Goal: Transaction & Acquisition: Book appointment/travel/reservation

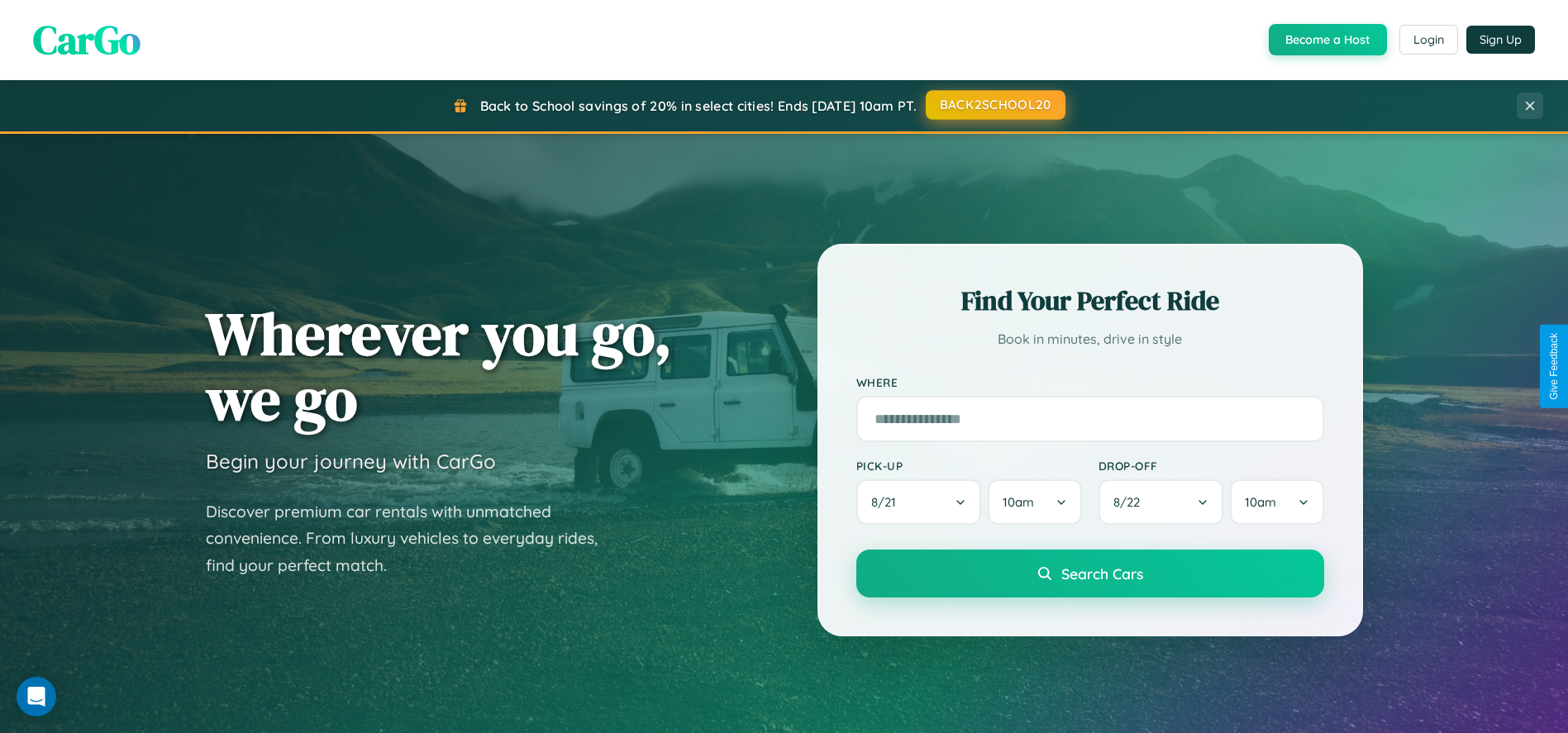
click at [994, 105] on button "BACK2SCHOOL20" at bounding box center [995, 104] width 140 height 29
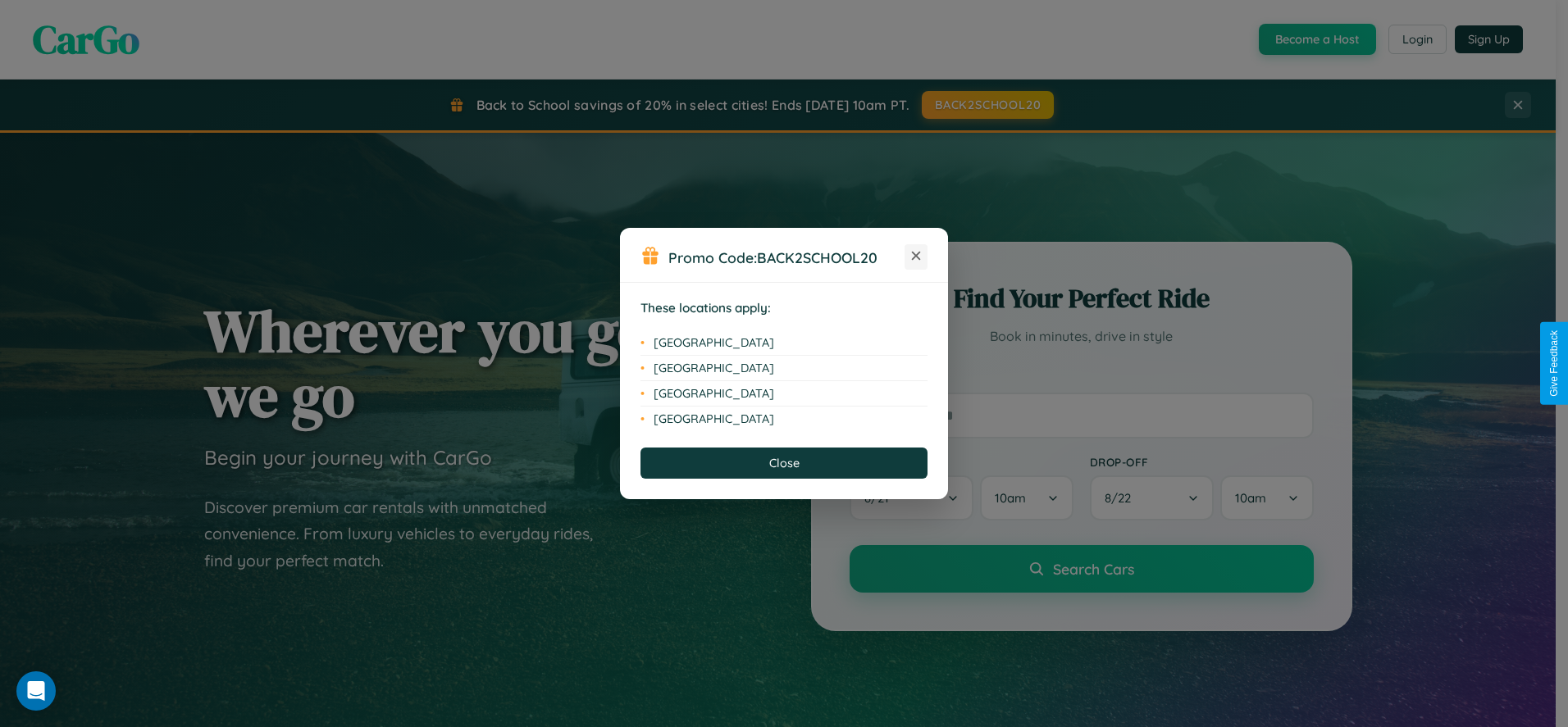
click at [916, 257] on icon at bounding box center [916, 256] width 9 height 9
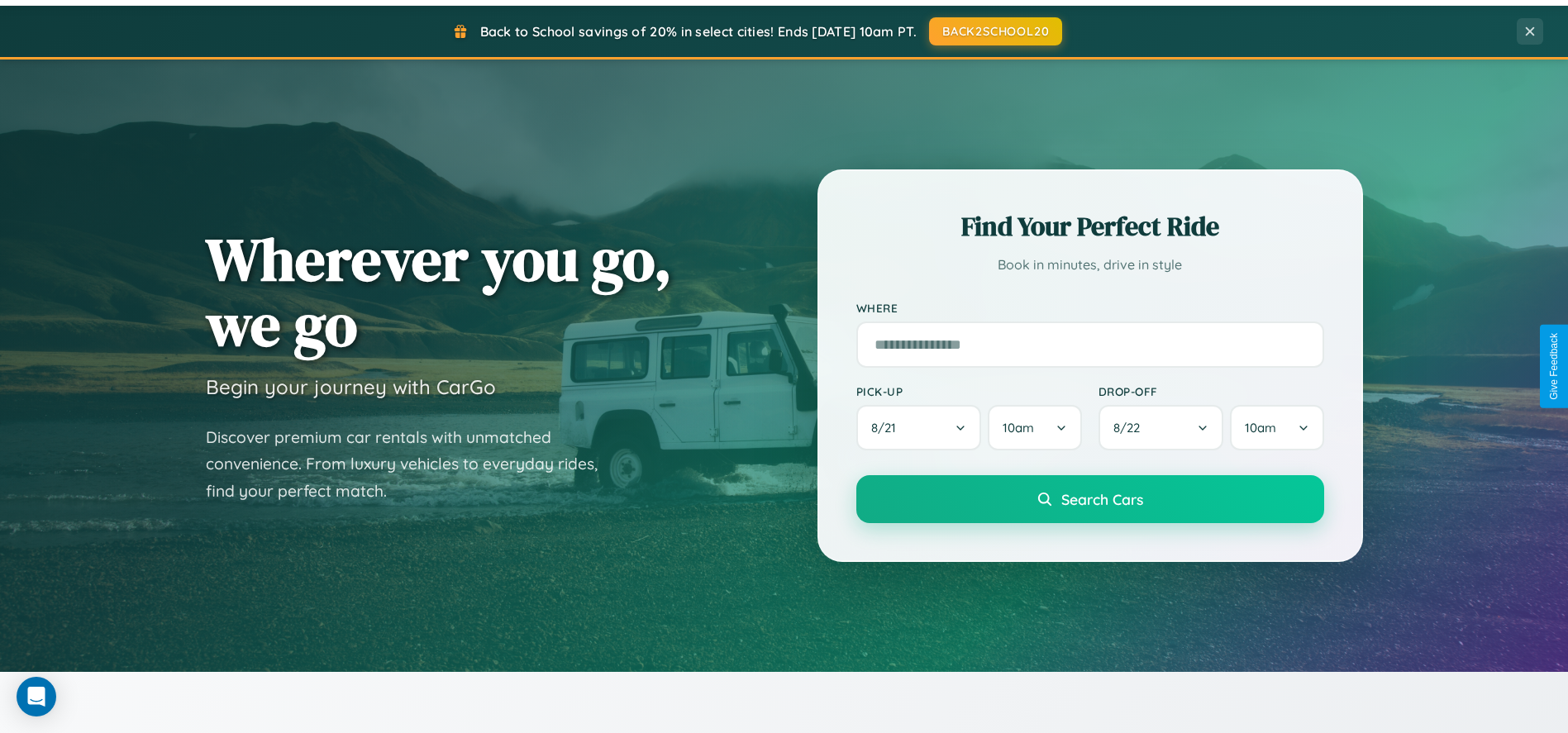
scroll to position [2651, 0]
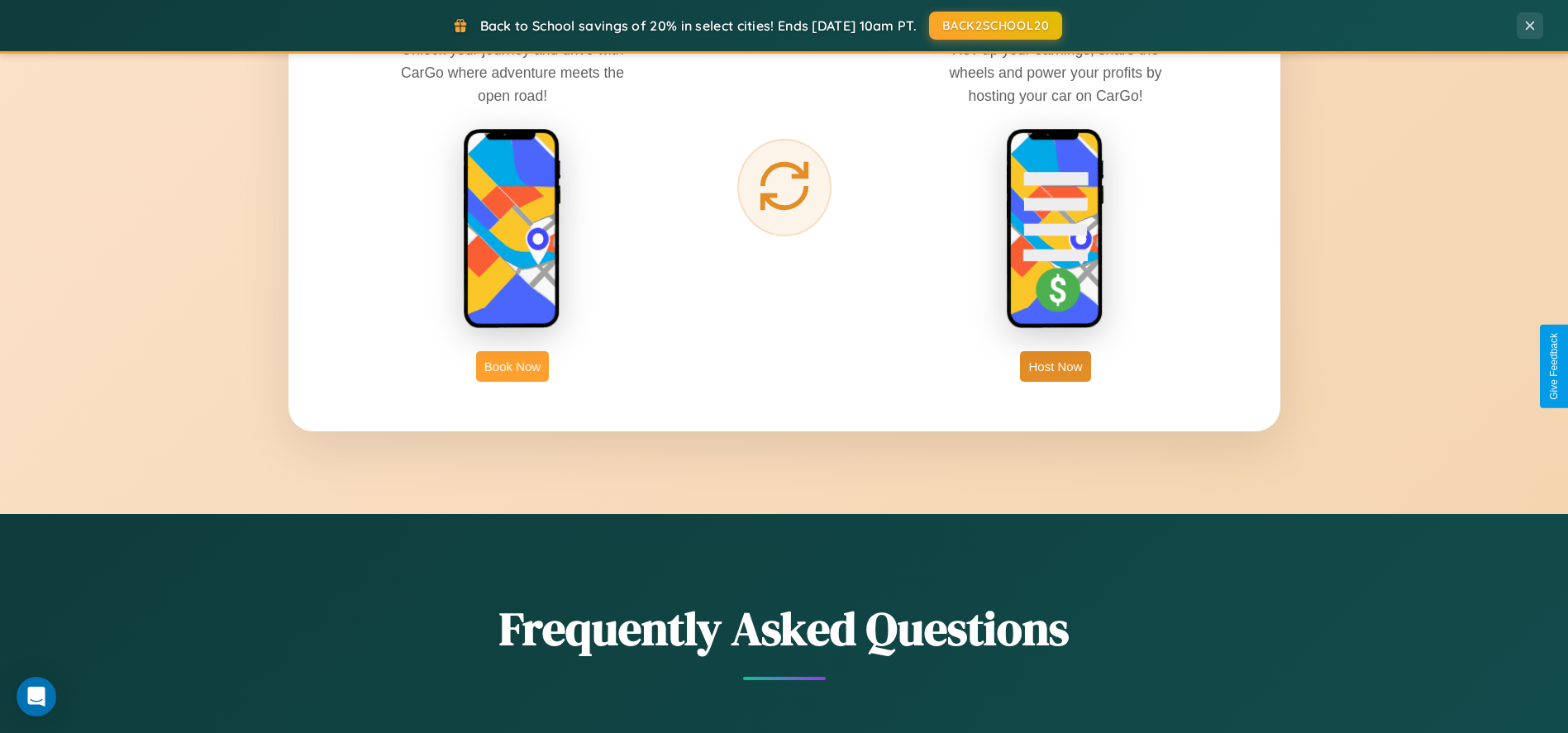
click at [512, 366] on button "Book Now" at bounding box center [512, 366] width 73 height 30
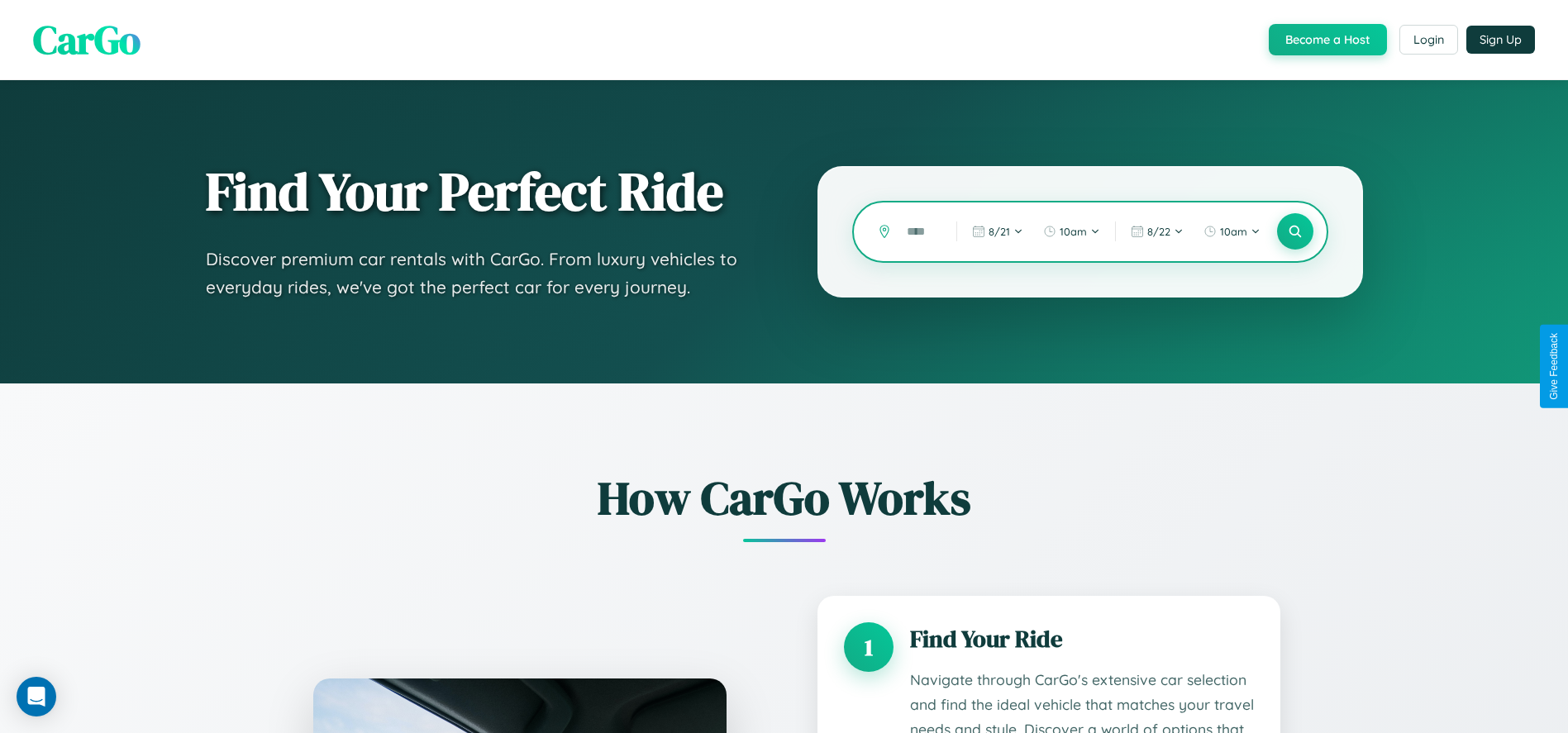
click at [919, 231] on input "text" at bounding box center [919, 231] width 41 height 29
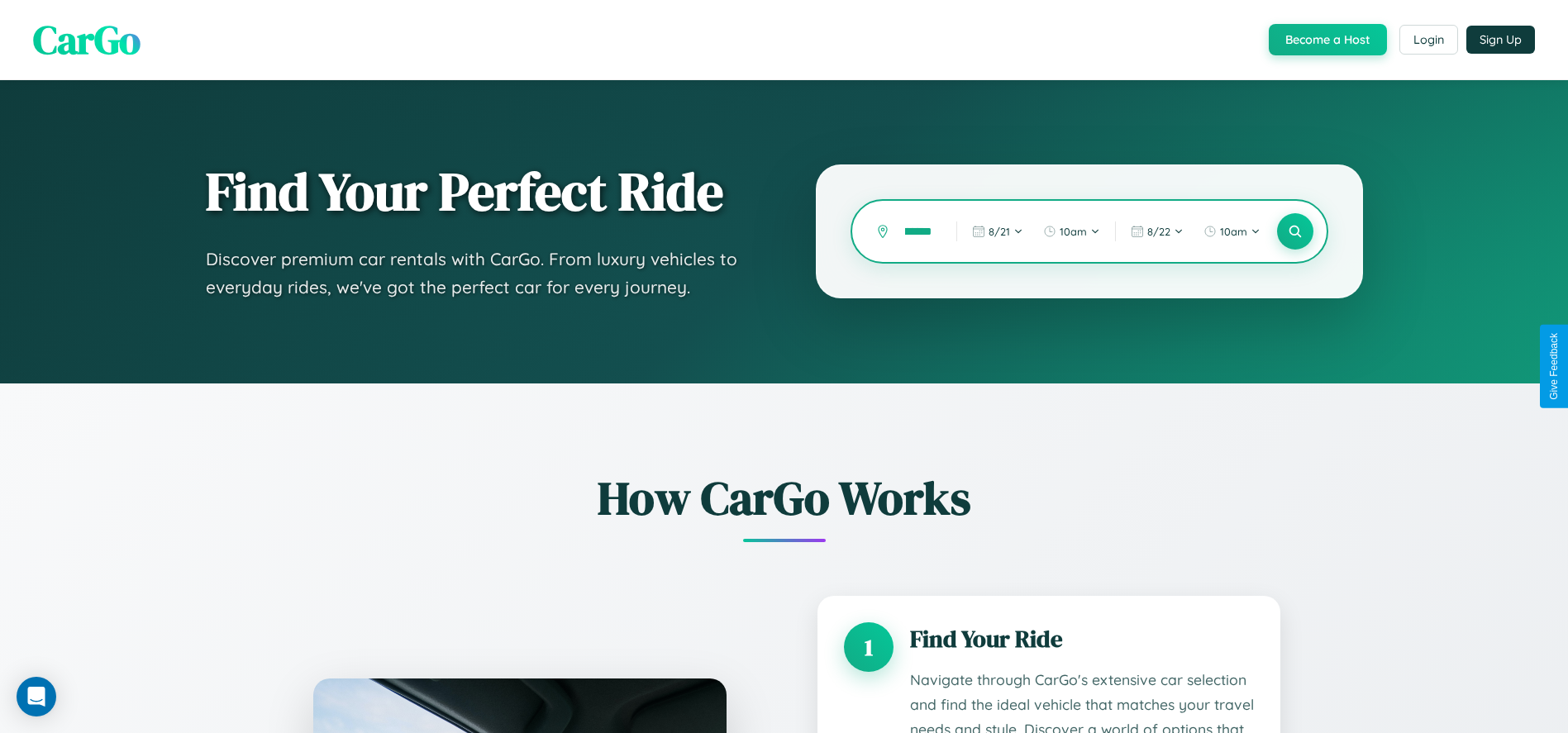
scroll to position [0, 52]
type input "**********"
click at [1294, 231] on icon at bounding box center [1295, 232] width 16 height 16
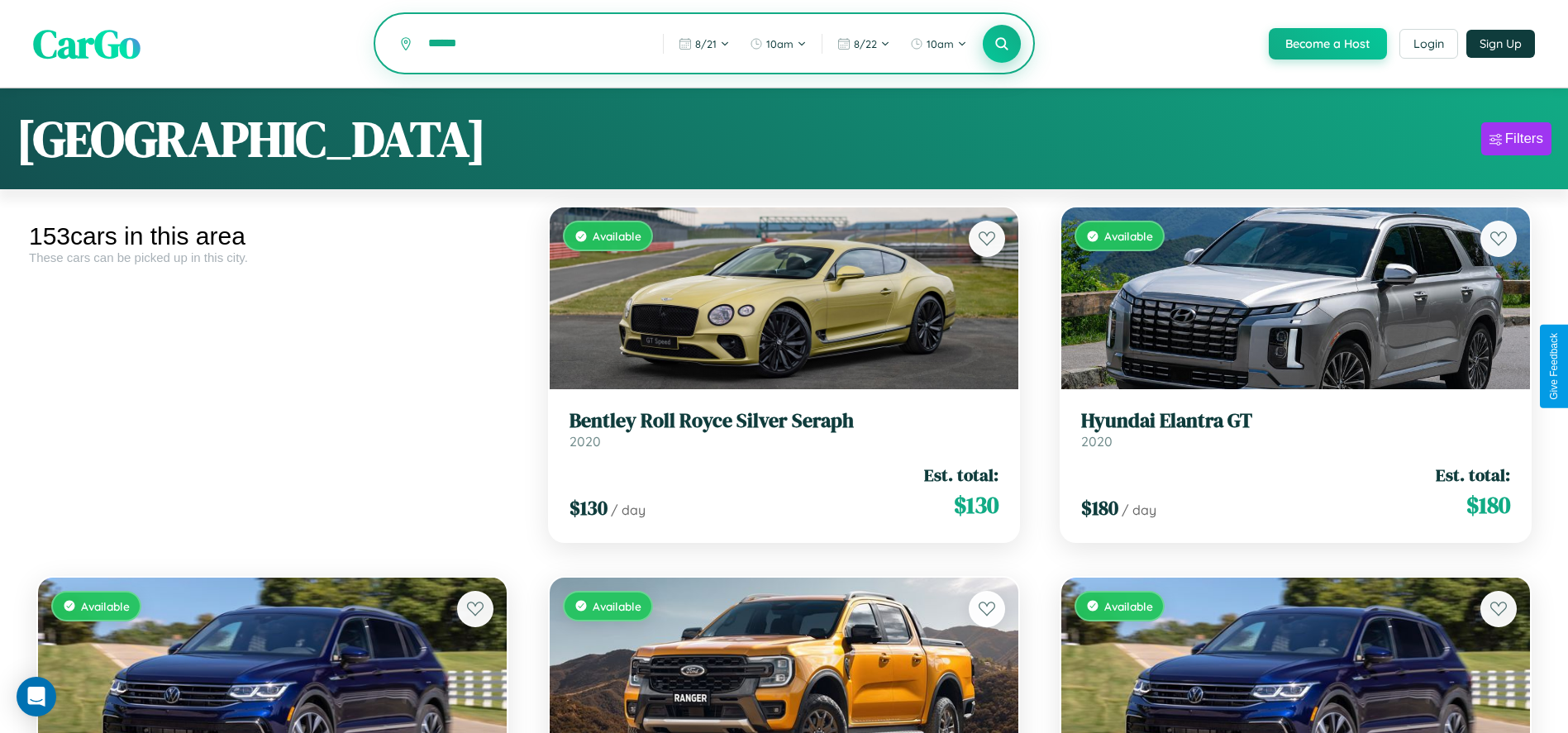
type input "******"
click at [1001, 44] on icon at bounding box center [1002, 44] width 16 height 16
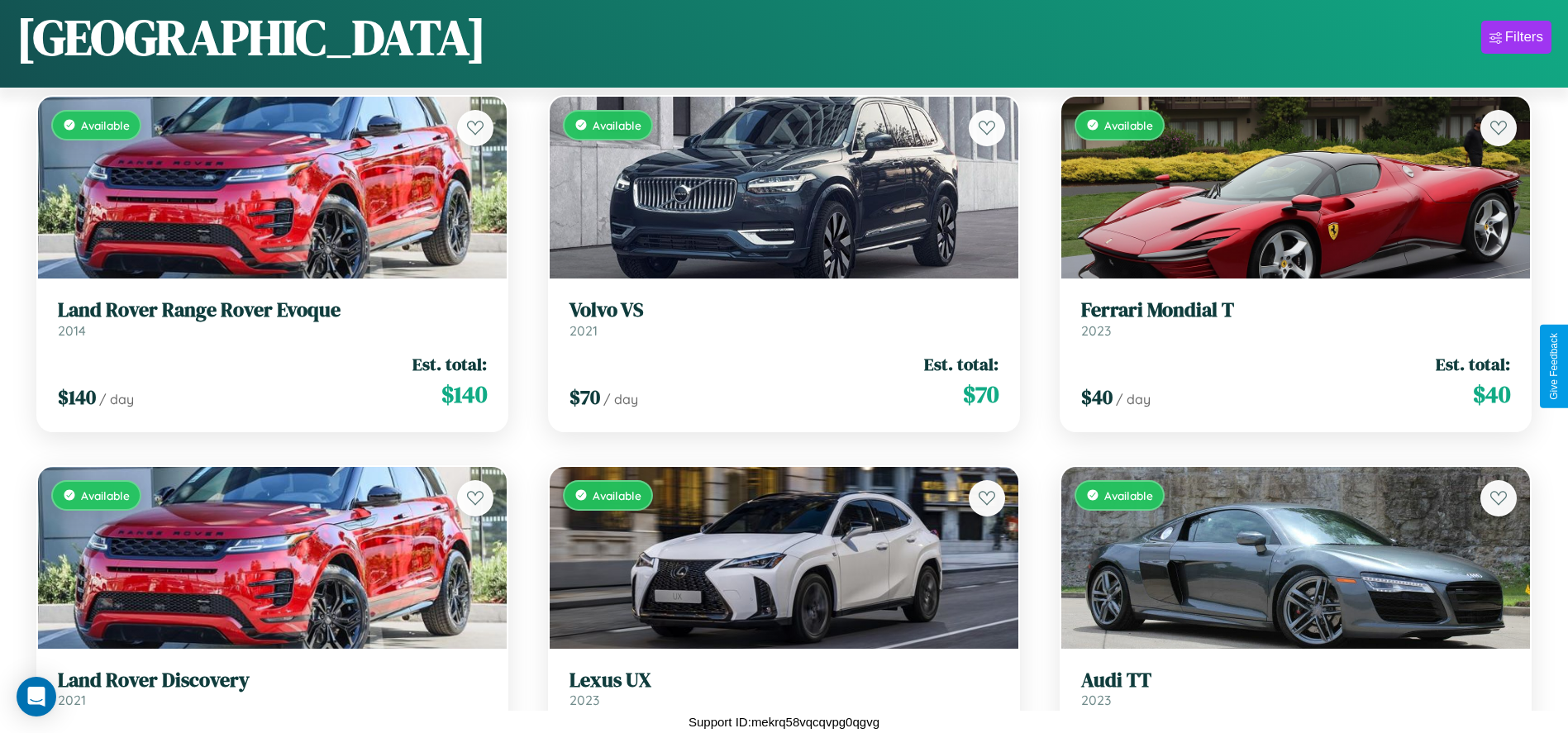
scroll to position [8387, 0]
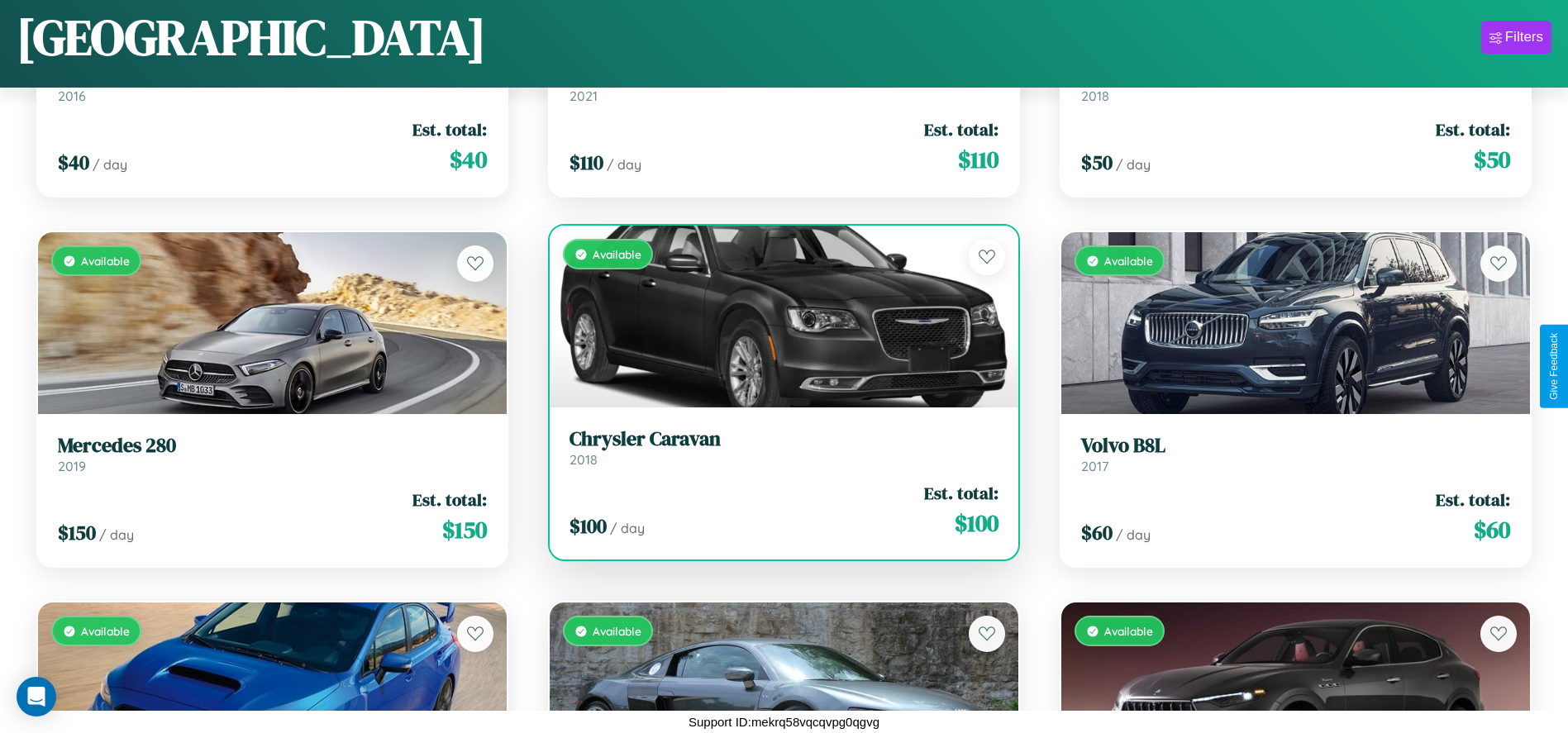
click at [777, 454] on link "Chrysler Caravan 2018" at bounding box center [784, 447] width 429 height 41
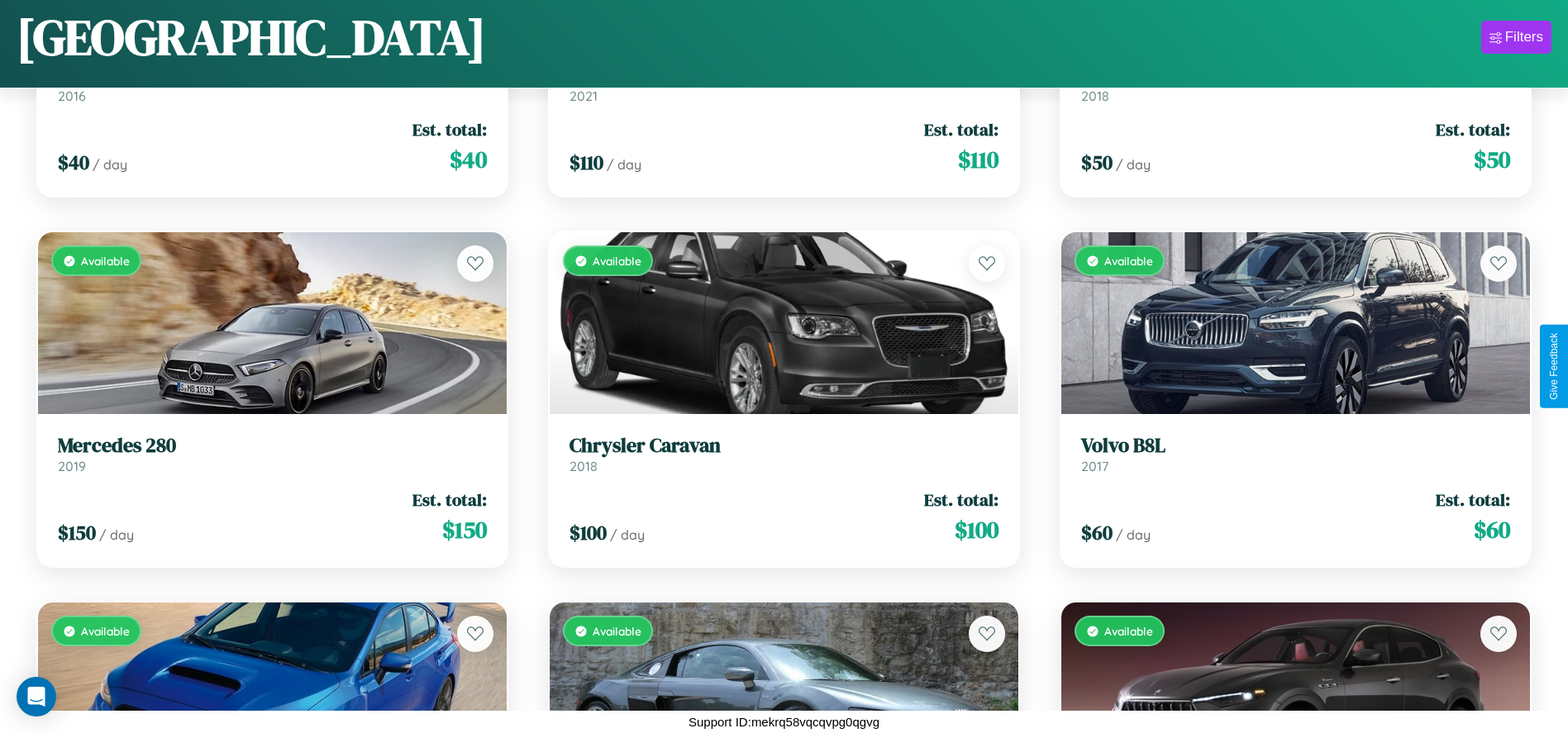
scroll to position [3945, 0]
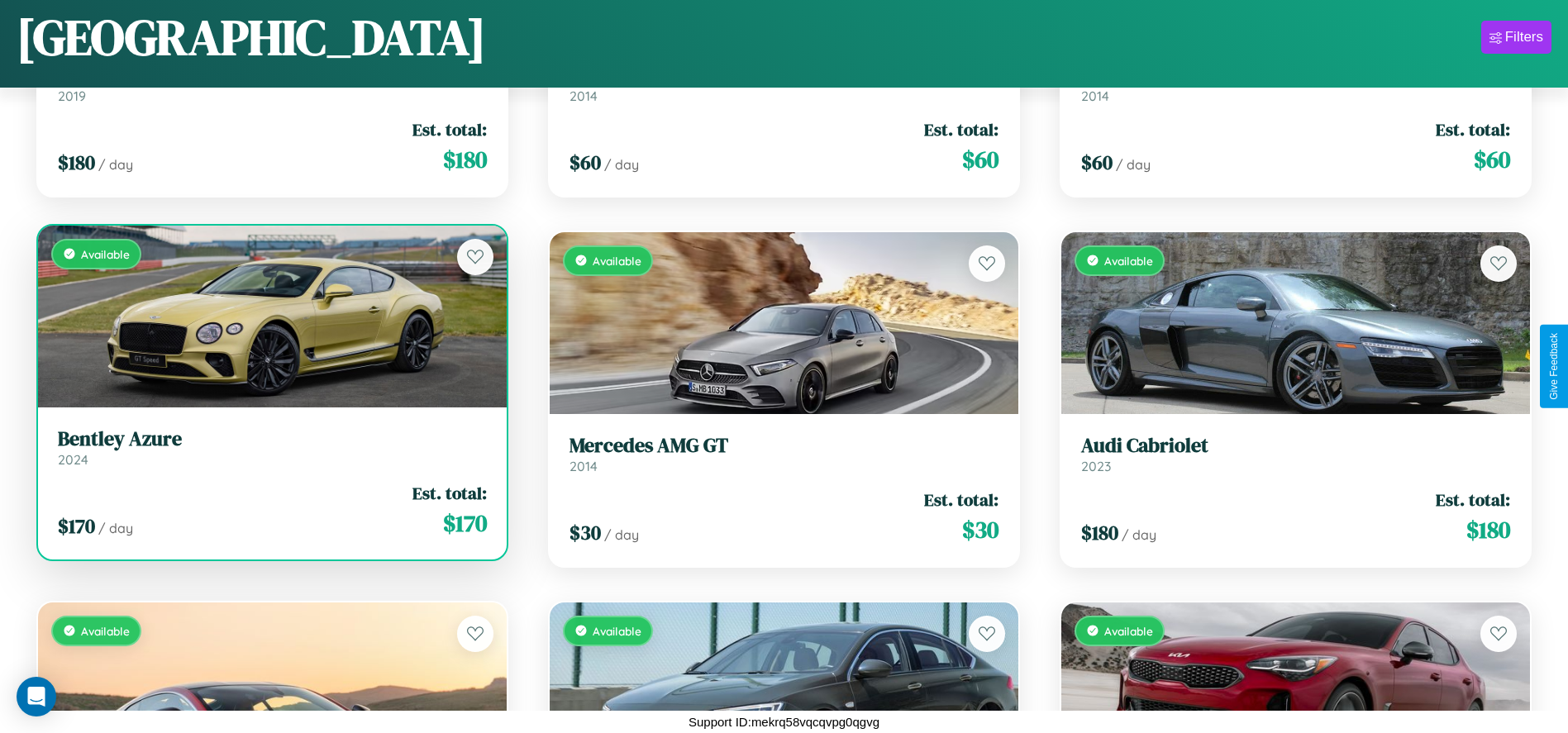
click at [270, 454] on link "Bentley Azure 2024" at bounding box center [272, 447] width 429 height 41
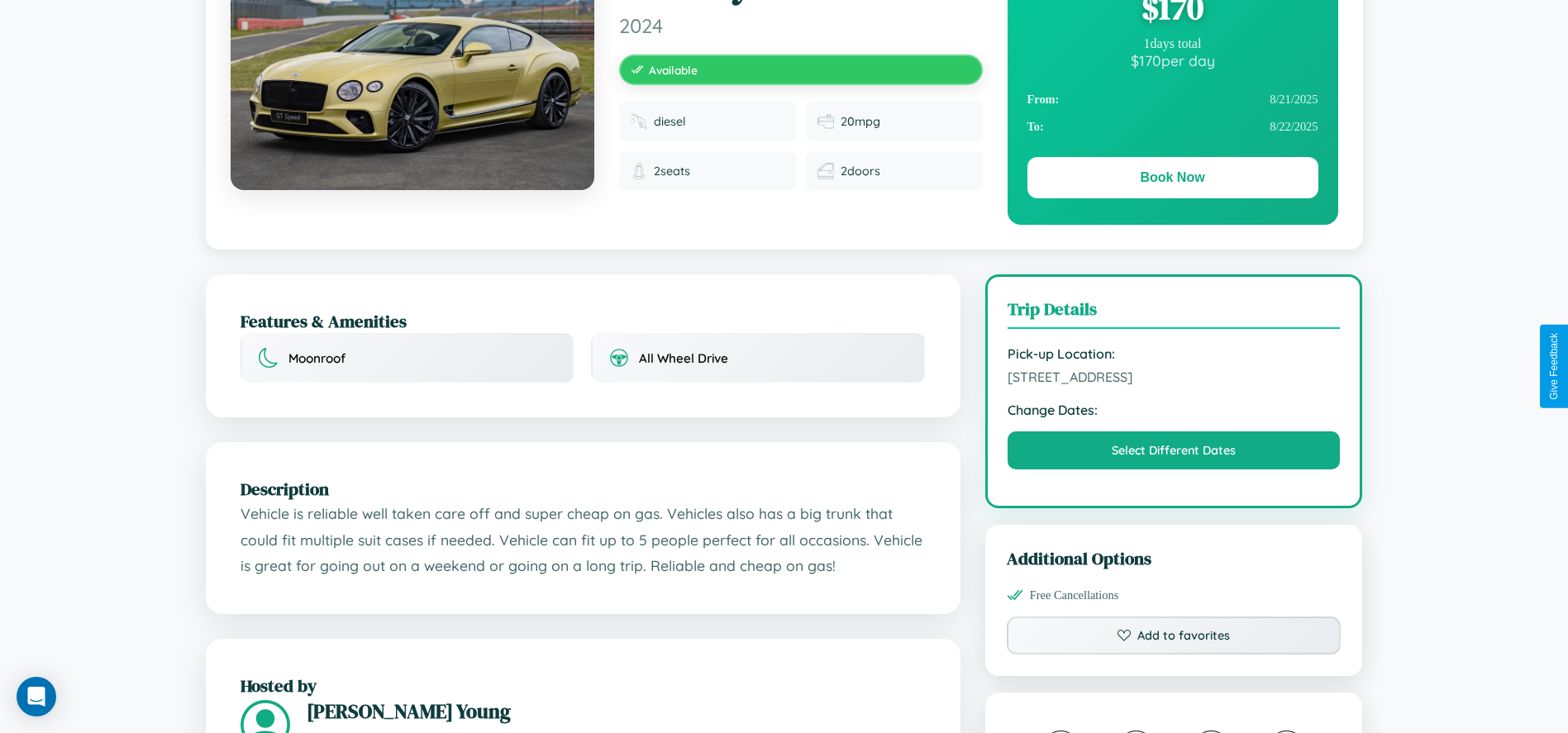
scroll to position [442, 0]
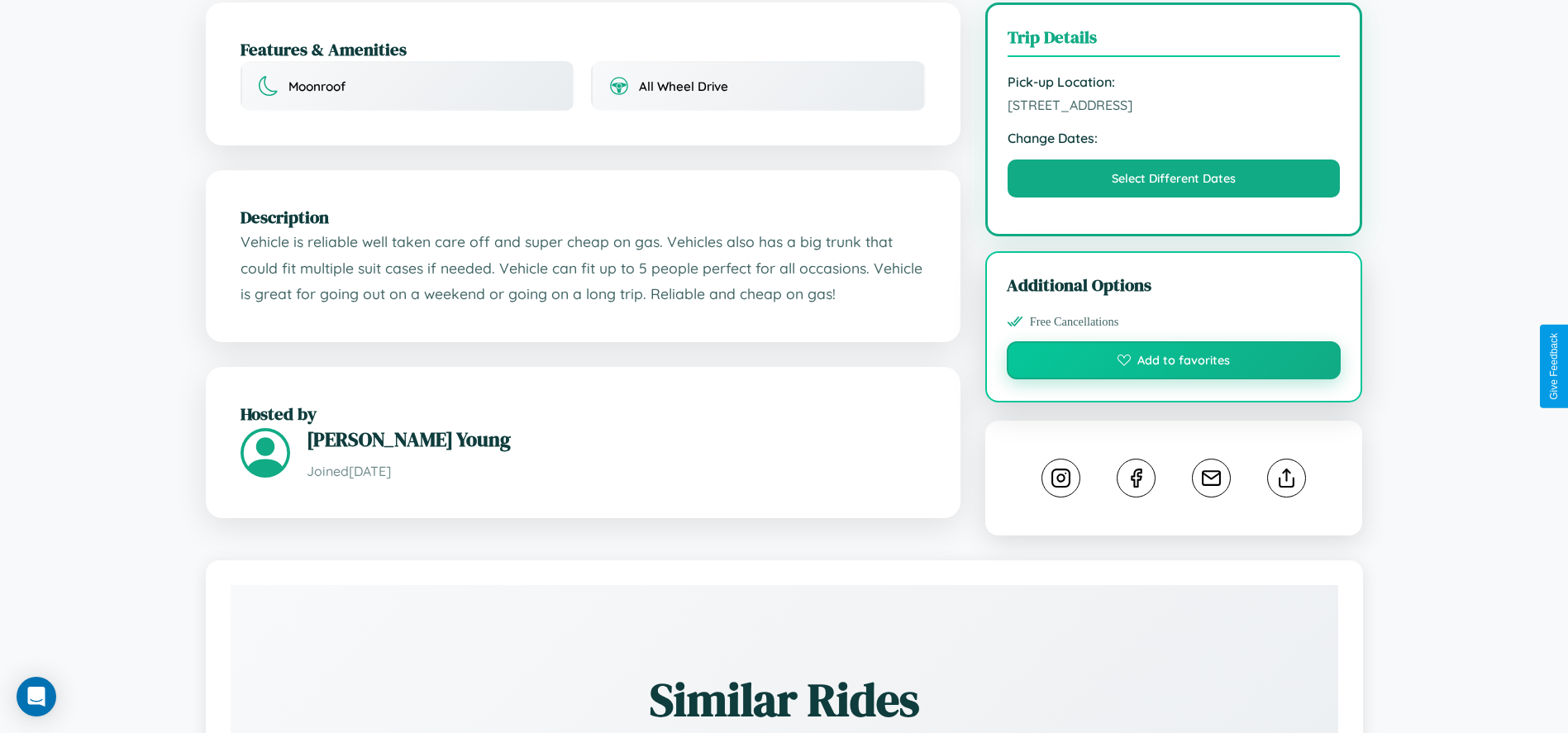
click at [1173, 363] on button "Add to favorites" at bounding box center [1174, 360] width 334 height 38
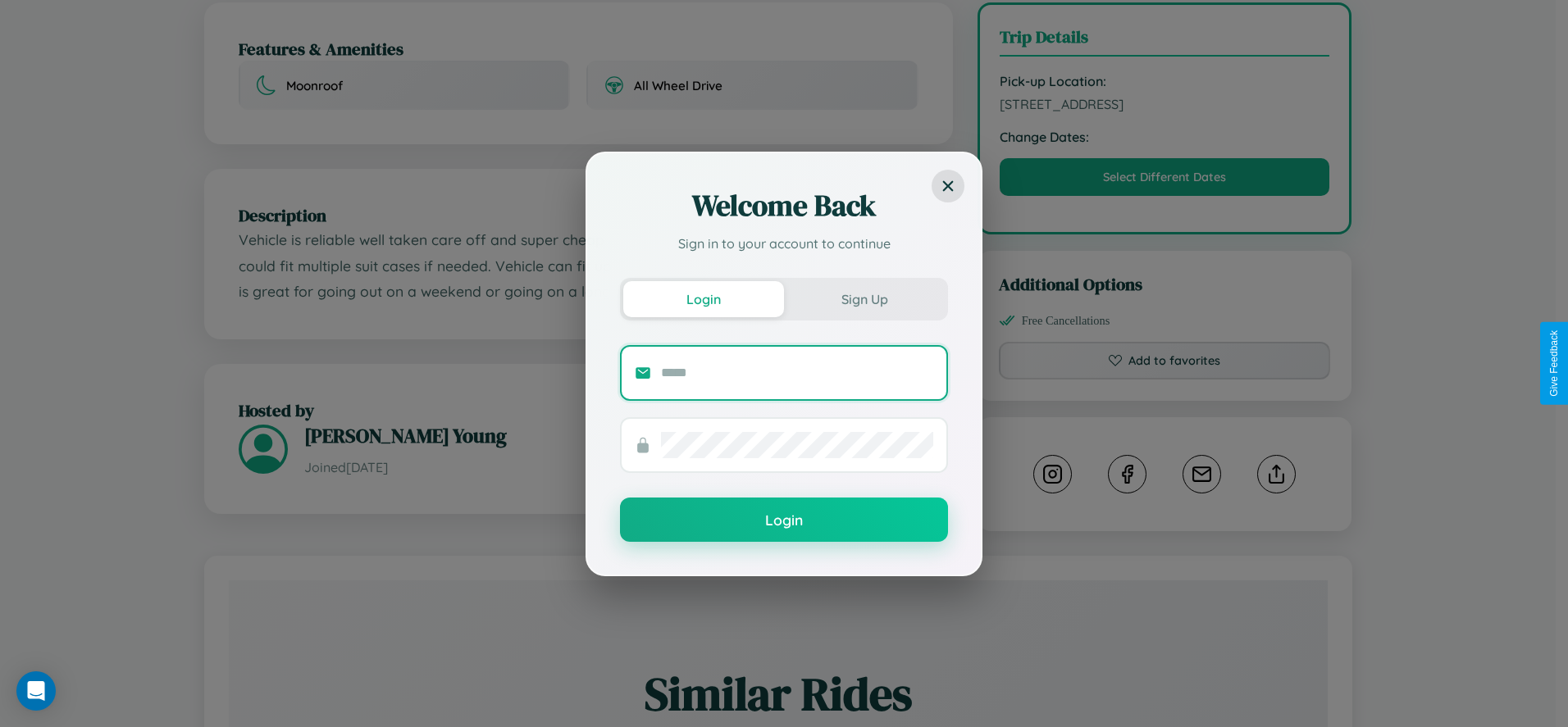
click at [797, 372] on input "text" at bounding box center [797, 373] width 272 height 26
type input "**********"
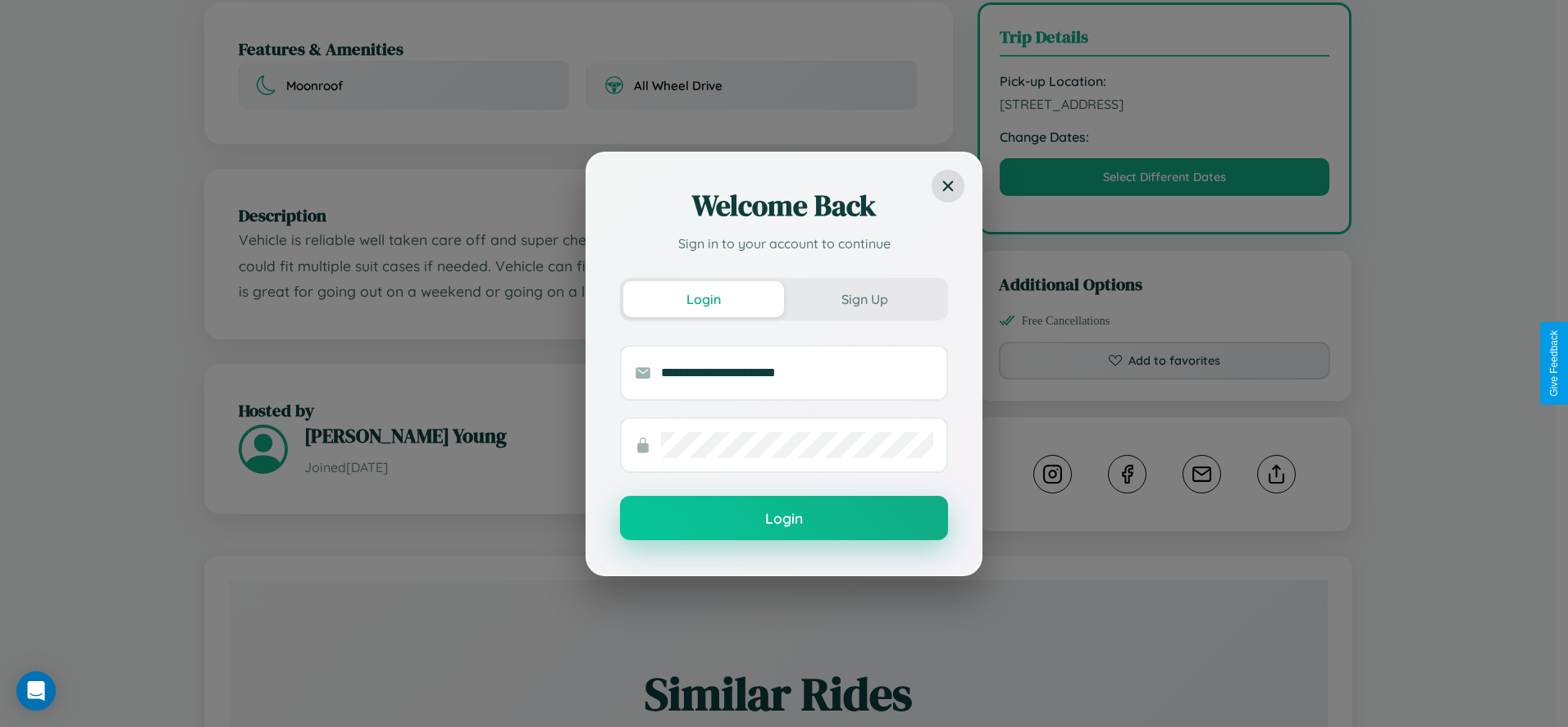
click at [784, 519] on button "Login" at bounding box center [784, 518] width 328 height 44
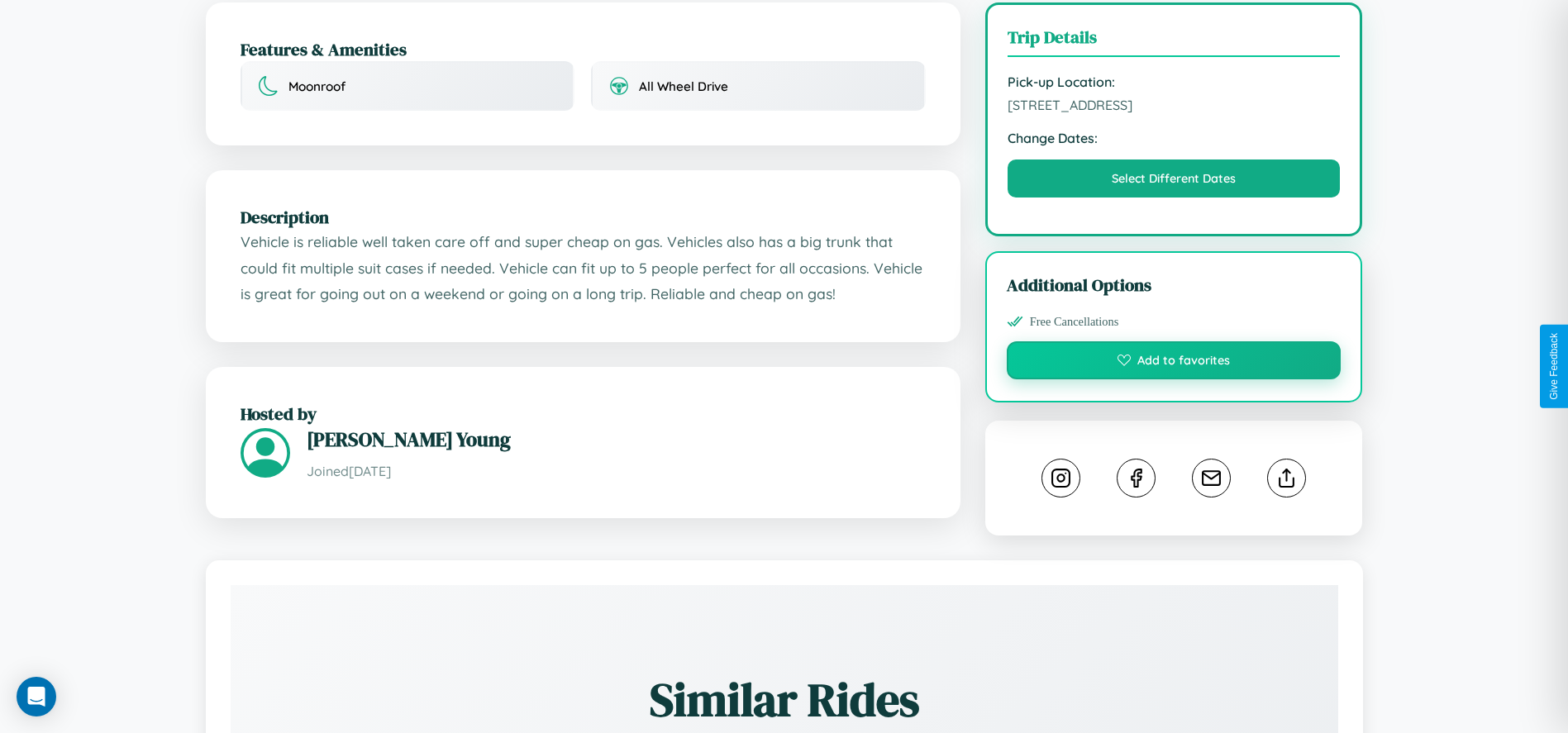
click at [1173, 363] on button "Add to favorites" at bounding box center [1174, 360] width 334 height 38
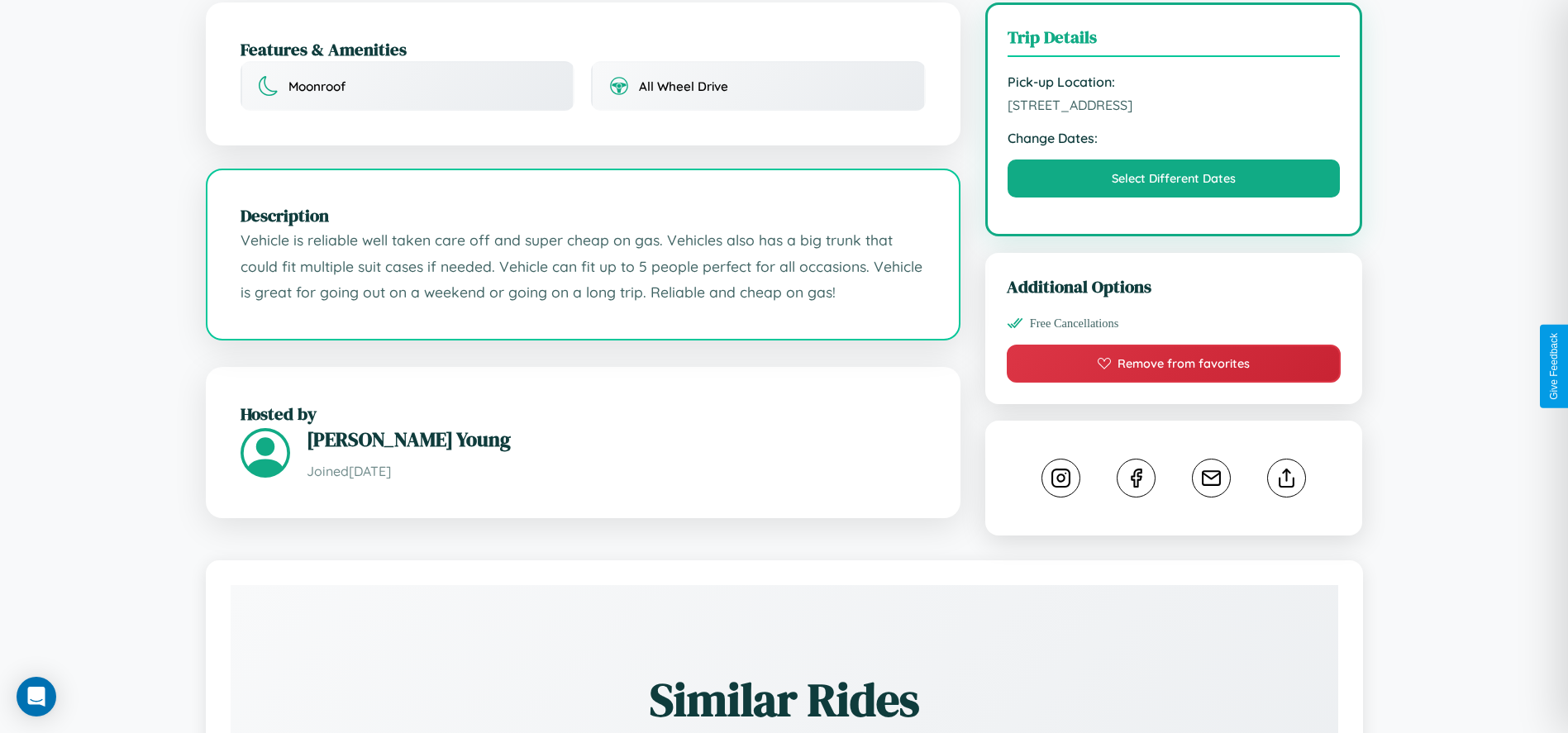
scroll to position [556, 0]
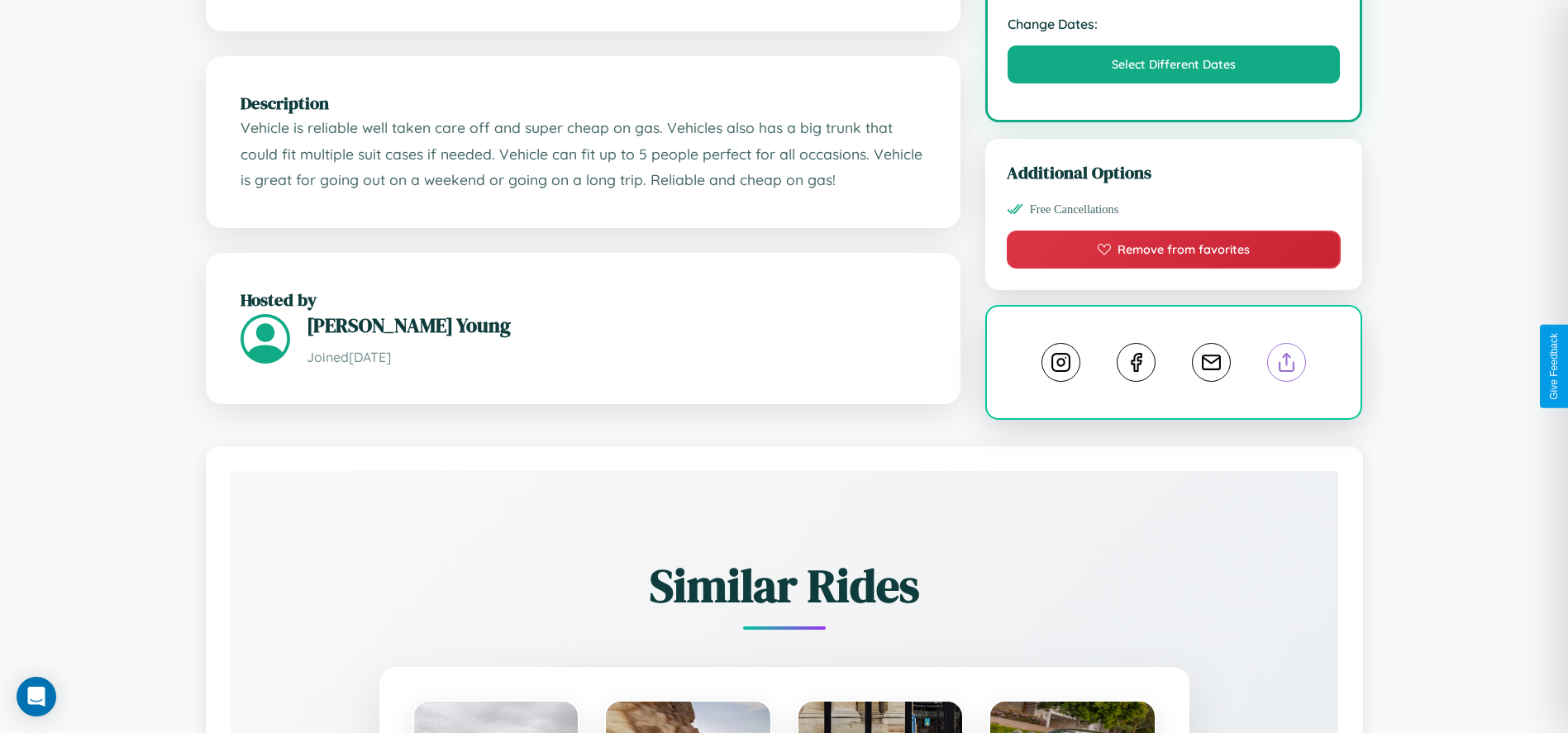
click at [1287, 365] on line at bounding box center [1287, 359] width 0 height 12
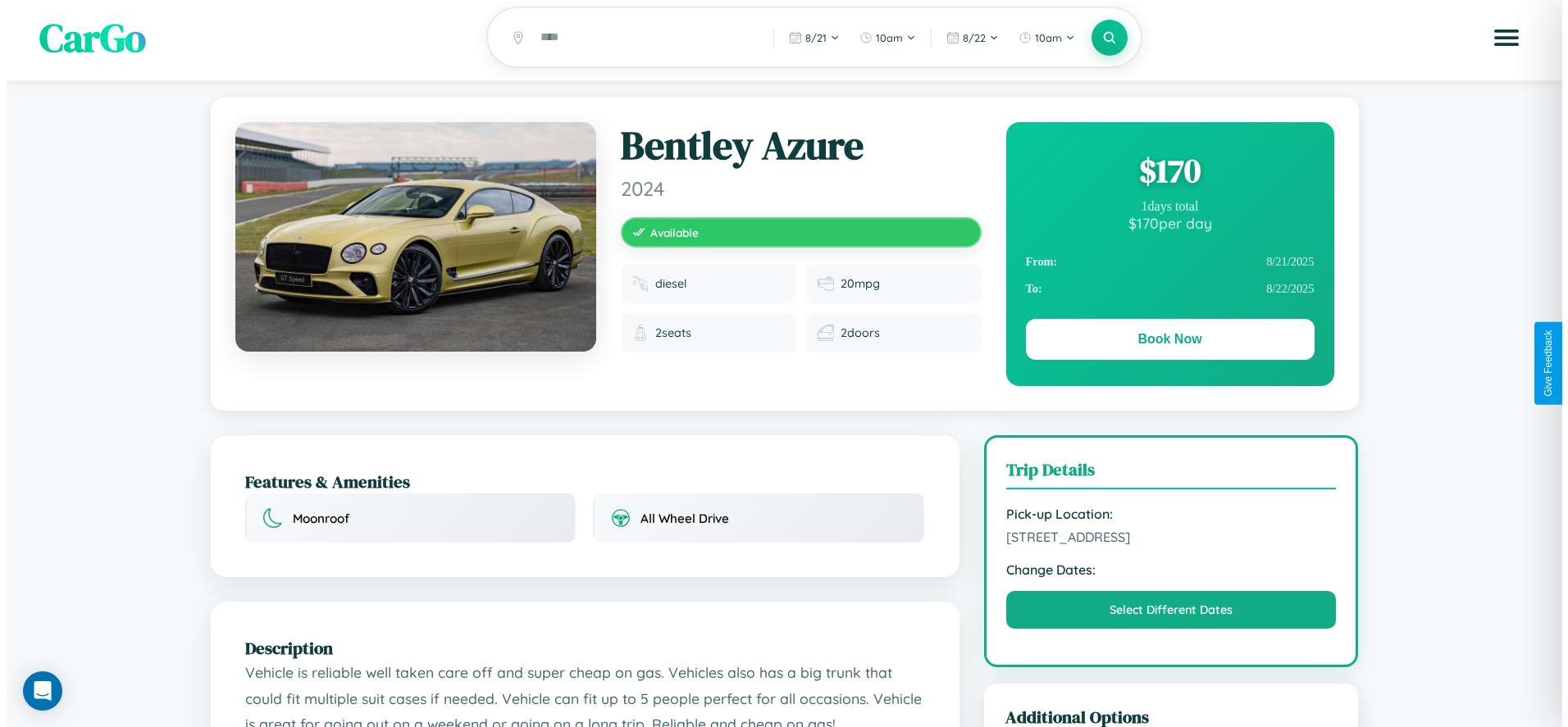
scroll to position [0, 0]
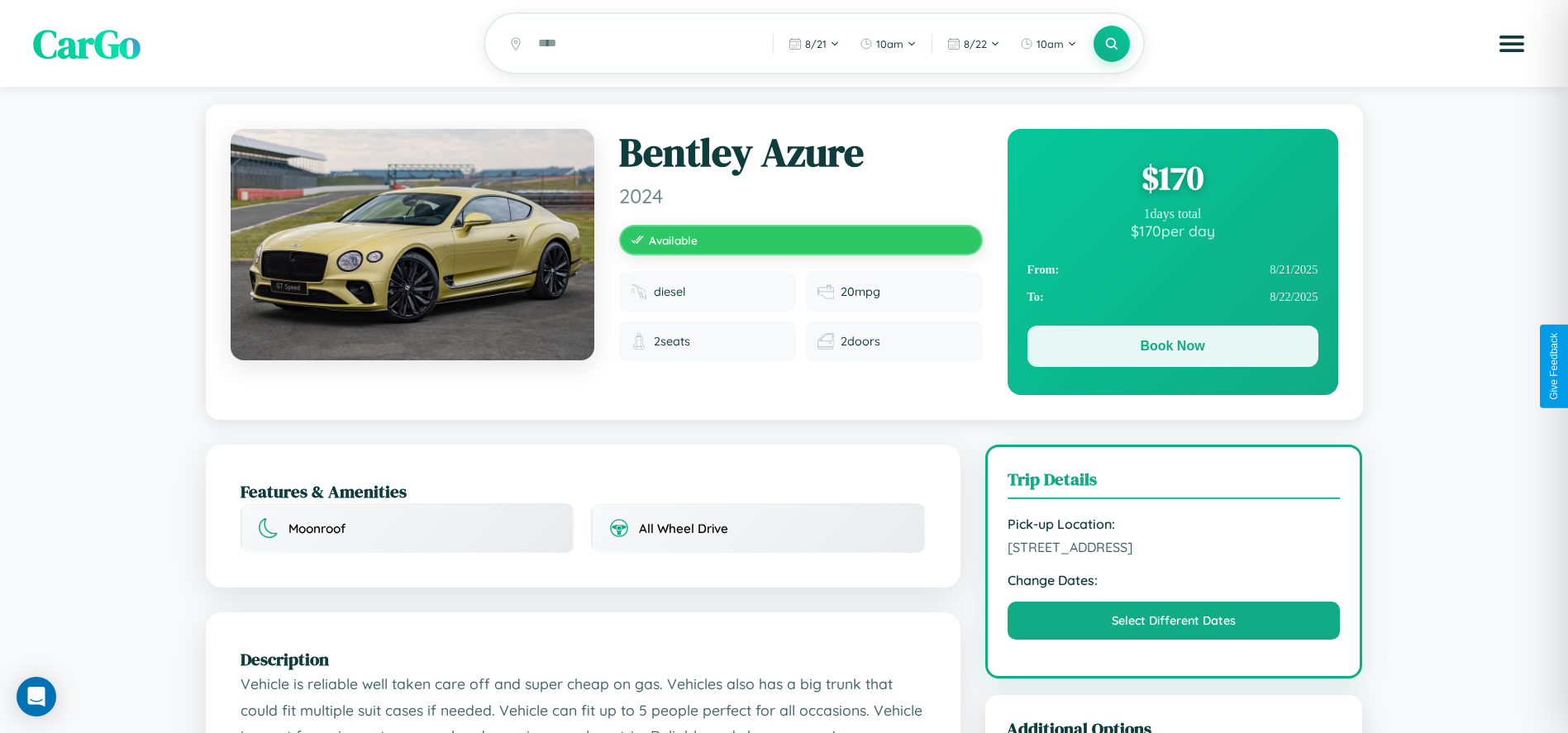
click at [1172, 349] on button "Book Now" at bounding box center [1172, 346] width 291 height 41
